Goal: Task Accomplishment & Management: Use online tool/utility

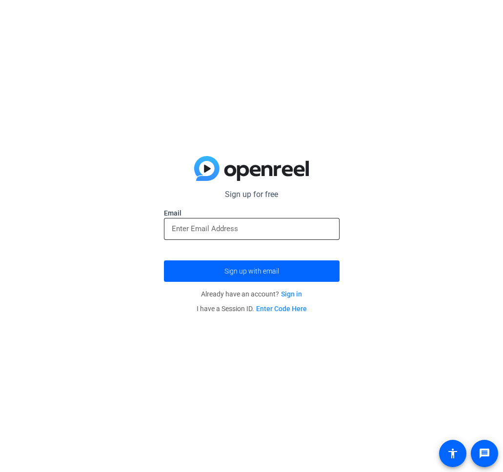
drag, startPoint x: 250, startPoint y: 229, endPoint x: 251, endPoint y: 234, distance: 5.6
click at [250, 231] on input "email" at bounding box center [252, 229] width 160 height 12
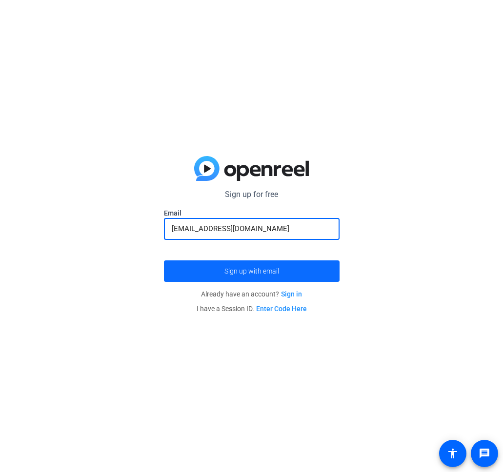
type input "[EMAIL_ADDRESS][DOMAIN_NAME]"
click at [164, 260] on button "Sign up with email" at bounding box center [252, 270] width 176 height 21
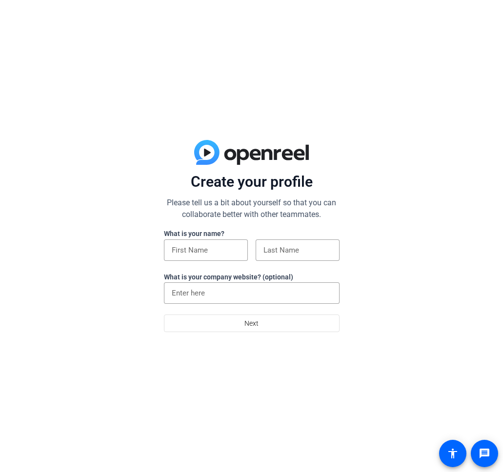
drag, startPoint x: 175, startPoint y: 242, endPoint x: 190, endPoint y: 238, distance: 15.3
click at [184, 239] on div at bounding box center [206, 249] width 68 height 21
type input "desmond"
click at [276, 256] on div at bounding box center [297, 249] width 68 height 21
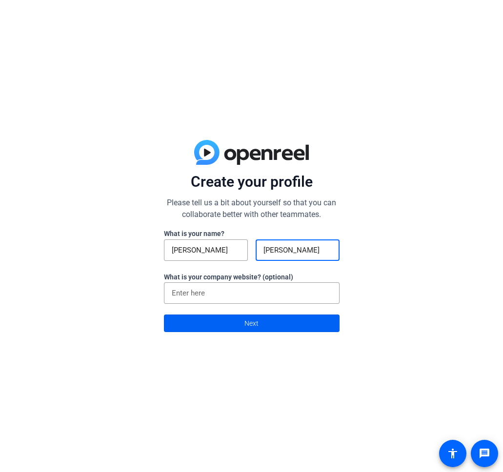
type input "baldwin"
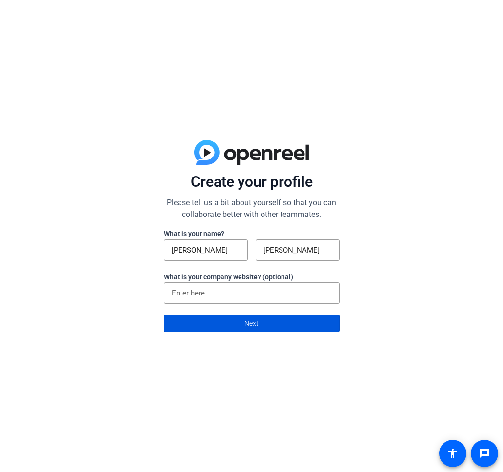
click at [253, 323] on span "Next" at bounding box center [251, 323] width 14 height 19
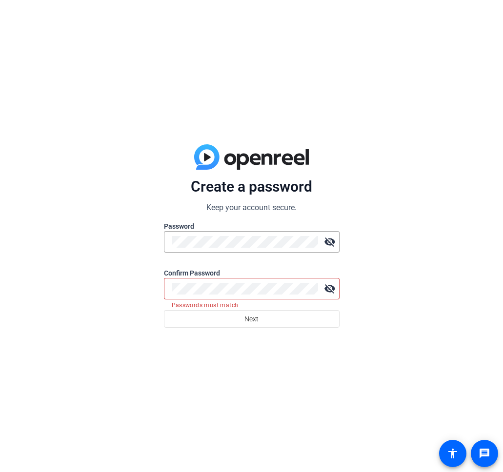
click at [330, 294] on mat-icon "visibility_off" at bounding box center [330, 289] width 20 height 20
click at [335, 291] on mat-icon "visibility" at bounding box center [330, 289] width 20 height 20
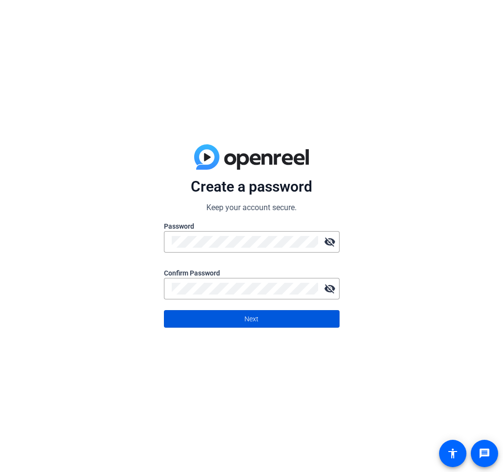
click at [325, 323] on span at bounding box center [251, 318] width 175 height 23
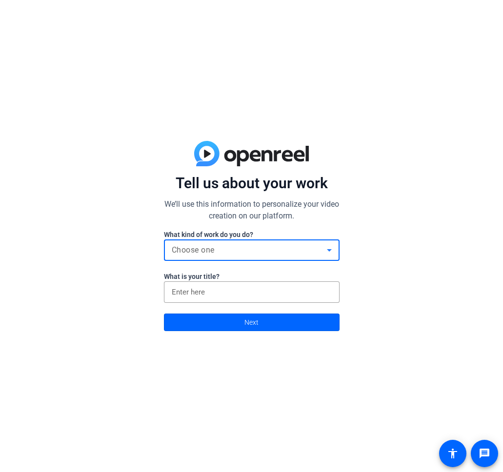
click at [300, 255] on div "Choose one" at bounding box center [249, 250] width 155 height 12
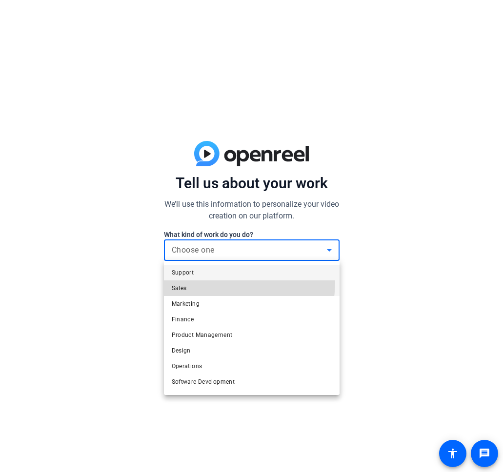
click at [189, 280] on mat-option "Sales" at bounding box center [252, 288] width 176 height 16
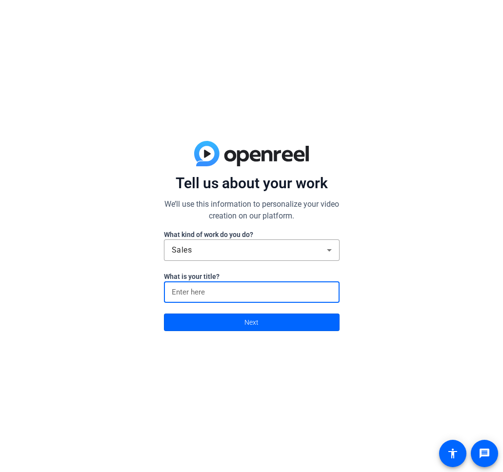
click at [200, 291] on input at bounding box center [252, 292] width 160 height 12
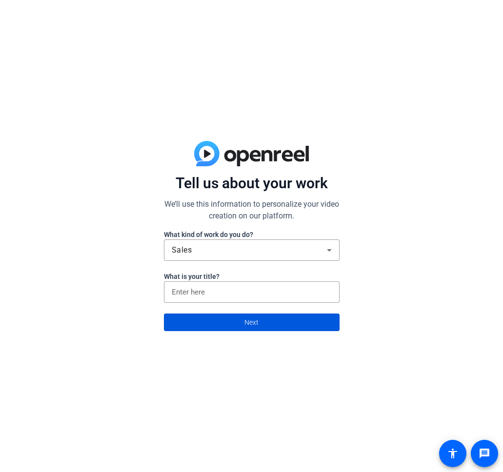
click at [211, 318] on span at bounding box center [251, 322] width 175 height 23
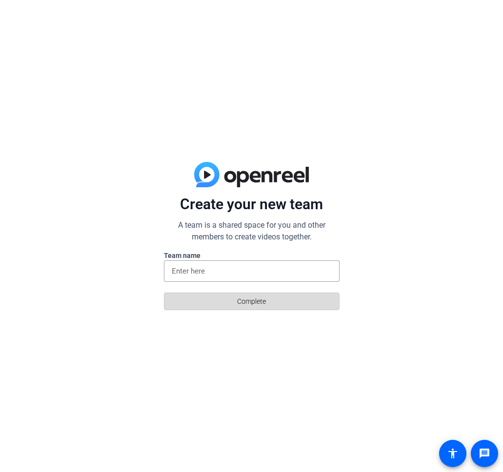
click at [210, 302] on span at bounding box center [251, 301] width 175 height 23
click at [218, 272] on input at bounding box center [252, 271] width 160 height 12
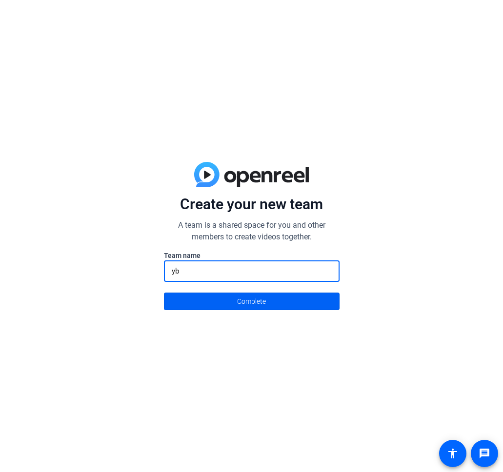
type input "yb"
click at [283, 308] on span at bounding box center [251, 301] width 175 height 23
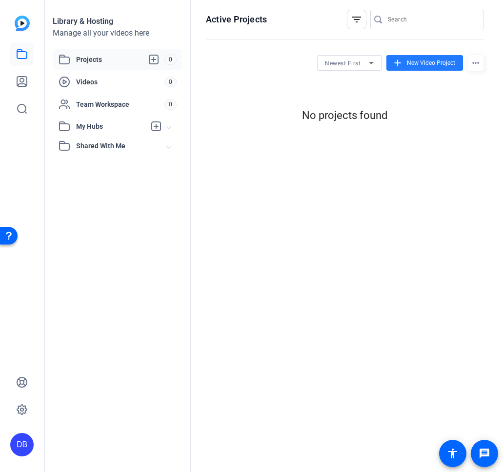
click at [410, 60] on span "New Video Project" at bounding box center [431, 63] width 48 height 9
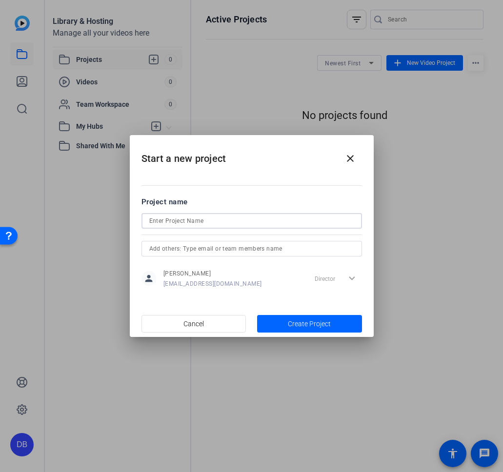
click at [248, 224] on input at bounding box center [251, 221] width 205 height 12
type input "yb"
click at [283, 327] on span "button" at bounding box center [309, 323] width 105 height 23
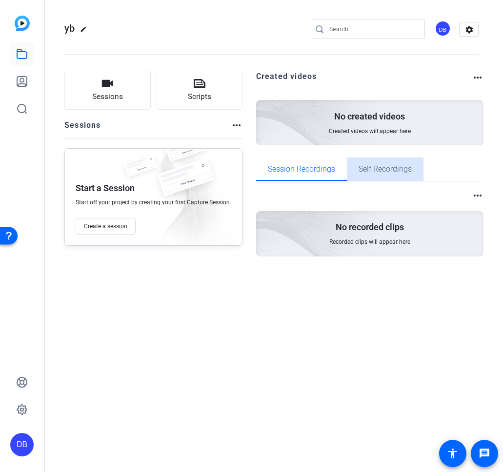
click at [378, 169] on span "Self Recordings" at bounding box center [384, 169] width 53 height 8
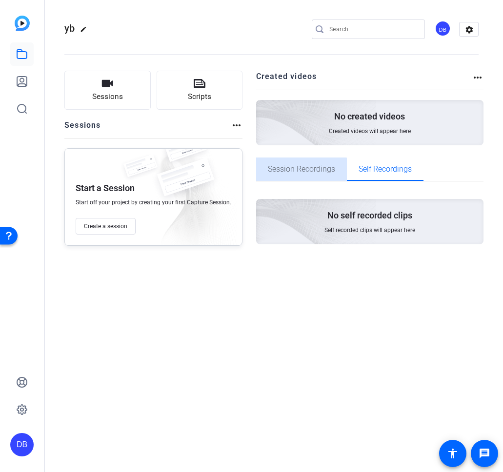
click at [297, 173] on span "Session Recordings" at bounding box center [301, 169] width 67 height 23
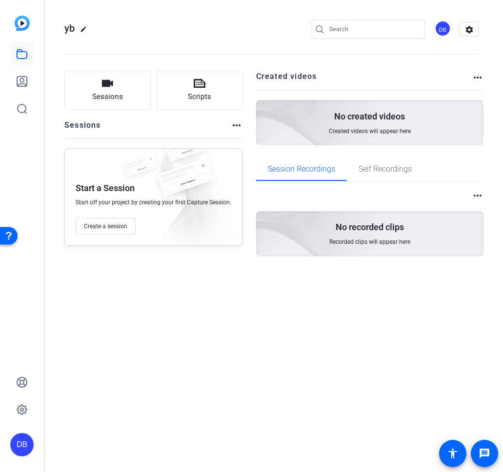
click at [472, 75] on mat-icon "more_horiz" at bounding box center [478, 78] width 12 height 12
click at [472, 79] on div at bounding box center [251, 236] width 503 height 472
drag, startPoint x: 323, startPoint y: 74, endPoint x: 297, endPoint y: 75, distance: 26.4
click at [318, 74] on h2 "Created videos" at bounding box center [364, 80] width 216 height 19
drag, startPoint x: 292, startPoint y: 76, endPoint x: 228, endPoint y: 91, distance: 65.8
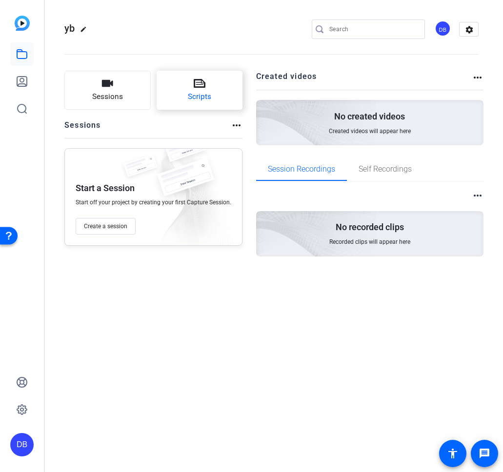
click at [288, 76] on h2 "Created videos" at bounding box center [364, 80] width 216 height 19
click at [88, 229] on span "Create a session" at bounding box center [105, 226] width 43 height 8
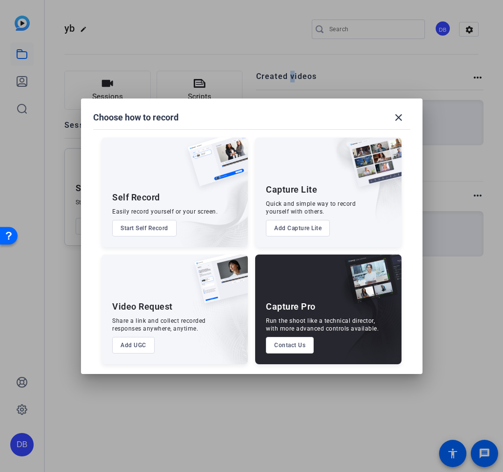
click at [140, 343] on button "Add UGC" at bounding box center [133, 345] width 42 height 17
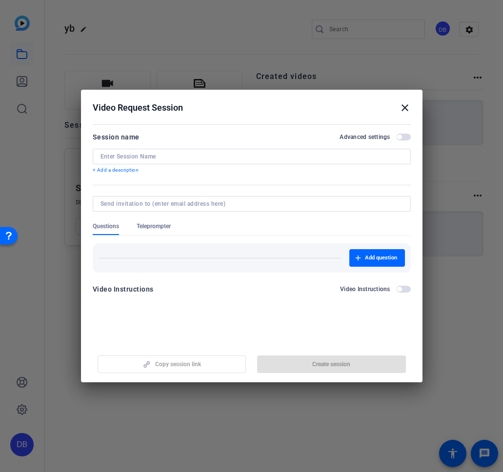
drag, startPoint x: 399, startPoint y: 284, endPoint x: 400, endPoint y: 290, distance: 5.4
click at [399, 287] on div "Video Instructions Video Instructions" at bounding box center [252, 289] width 318 height 12
click at [400, 292] on span "button" at bounding box center [403, 289] width 15 height 7
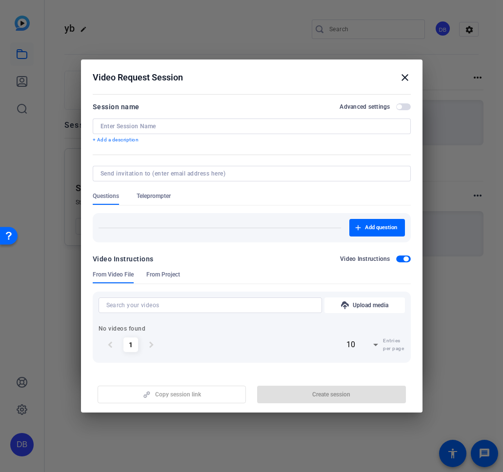
click at [403, 263] on div "Video Instructions Video Instructions" at bounding box center [252, 259] width 318 height 12
click at [382, 225] on span "Add question" at bounding box center [381, 228] width 32 height 8
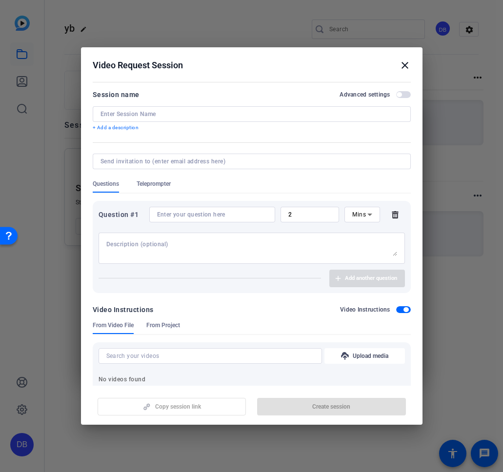
drag, startPoint x: 409, startPoint y: 65, endPoint x: 403, endPoint y: 74, distance: 11.0
click at [408, 69] on mat-icon "close" at bounding box center [405, 65] width 12 height 12
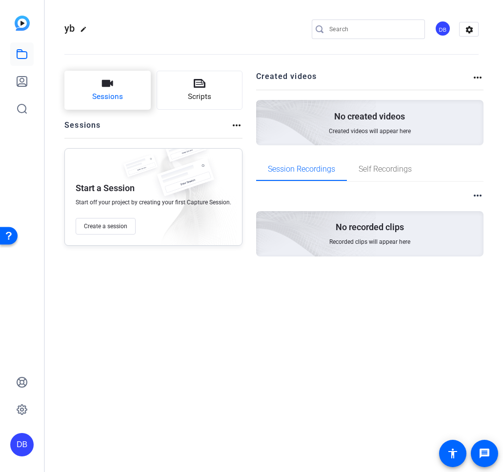
click at [97, 87] on button "Sessions" at bounding box center [107, 90] width 86 height 39
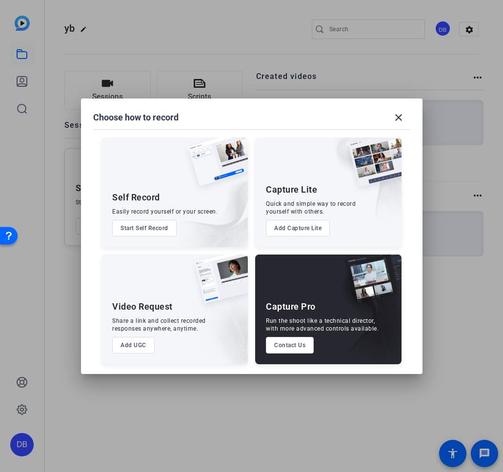
click at [153, 232] on button "Start Self Record" at bounding box center [144, 228] width 64 height 17
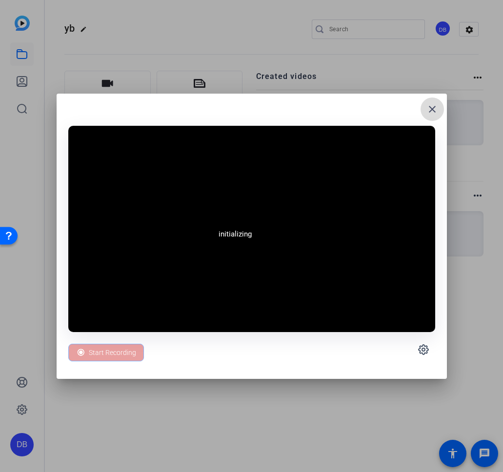
click at [430, 108] on mat-icon "close" at bounding box center [432, 109] width 12 height 12
